Goal: Transaction & Acquisition: Purchase product/service

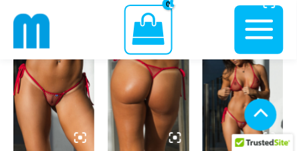
scroll to position [679, 0]
click at [50, 98] on img at bounding box center [53, 91] width 81 height 122
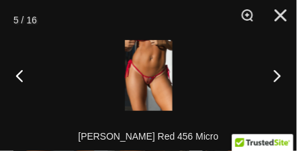
click at [140, 84] on img at bounding box center [148, 75] width 47 height 71
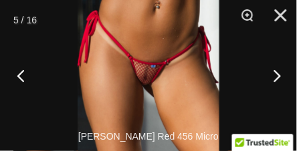
click at [19, 75] on button "Previous" at bounding box center [25, 75] width 50 height 67
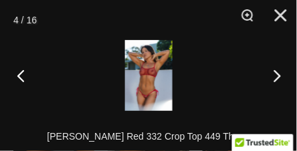
click at [21, 76] on button "Previous" at bounding box center [25, 75] width 50 height 67
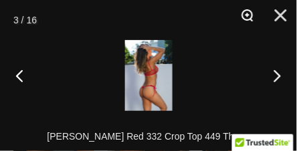
click at [247, 15] on button "Zoom" at bounding box center [242, 20] width 33 height 40
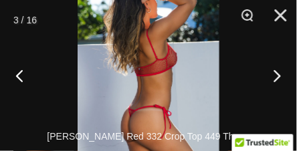
click at [237, 70] on div at bounding box center [148, 75] width 297 height 151
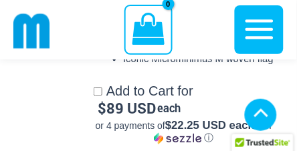
scroll to position [2280, 0]
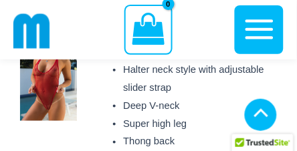
click at [41, 107] on img at bounding box center [48, 79] width 57 height 86
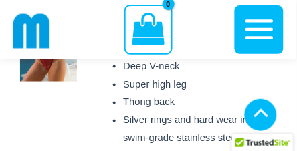
scroll to position [2332, 0]
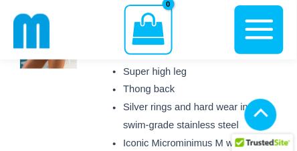
click at [51, 70] on img at bounding box center [48, 27] width 57 height 86
click at [49, 70] on img at bounding box center [48, 27] width 57 height 86
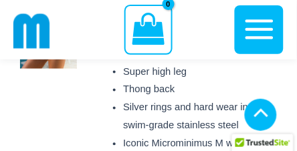
click at [49, 70] on img at bounding box center [48, 27] width 57 height 86
